Goal: Find specific page/section: Find specific page/section

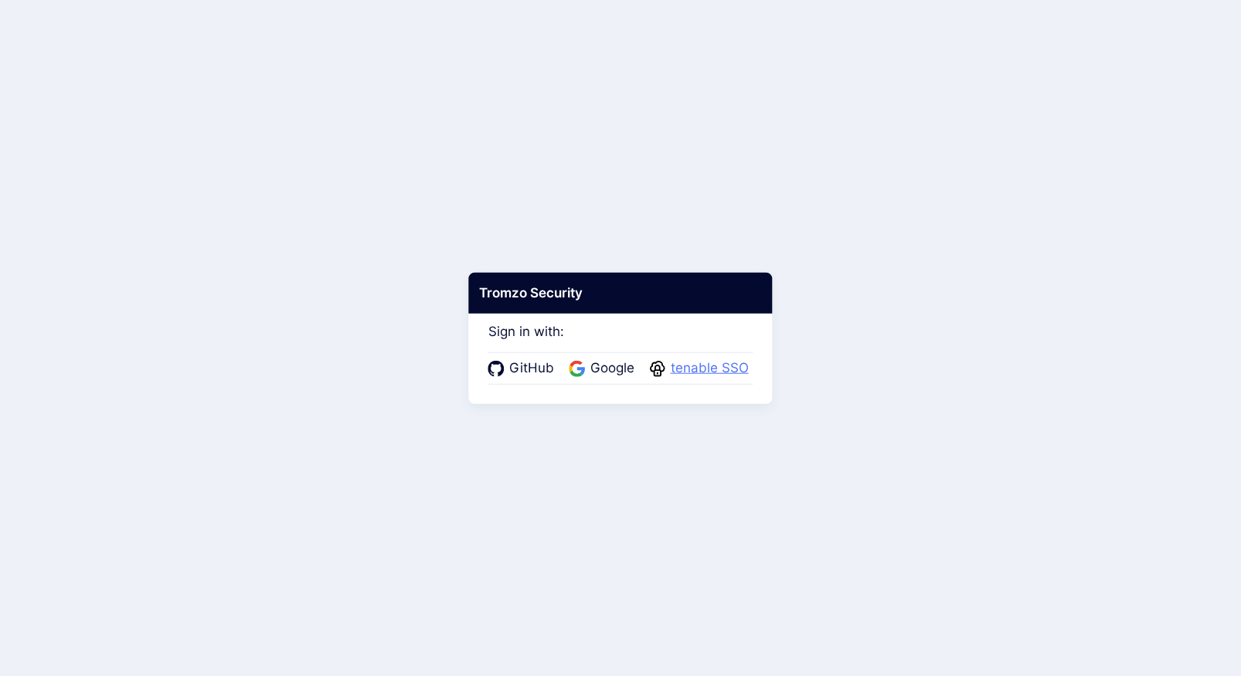
click at [699, 368] on span "tenable SSO" at bounding box center [709, 368] width 87 height 20
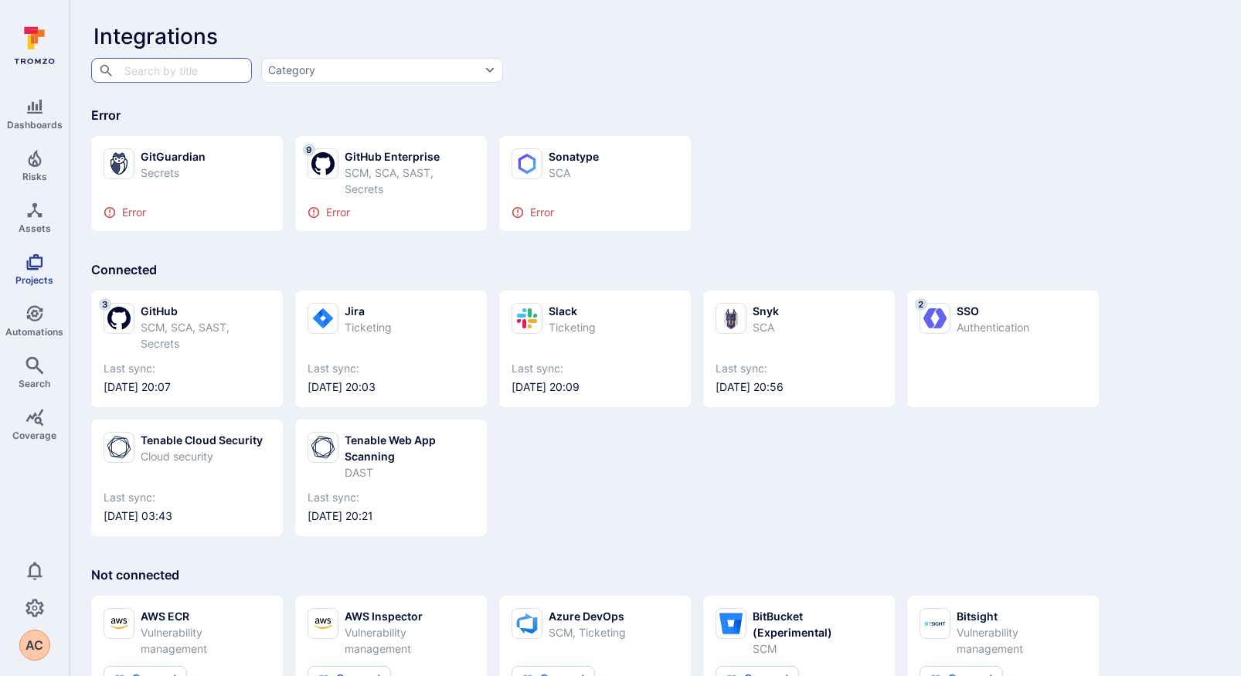
click at [32, 267] on icon "Projects" at bounding box center [34, 262] width 16 height 16
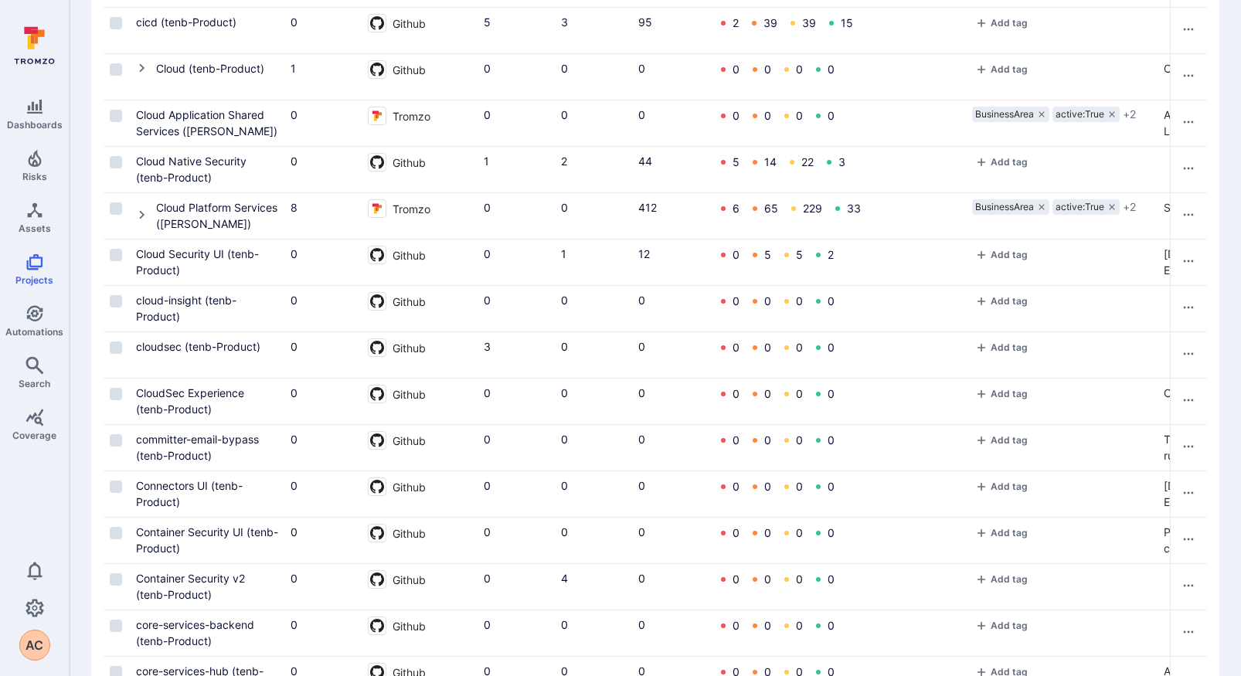
scroll to position [1885, 0]
